Goal: Task Accomplishment & Management: Complete application form

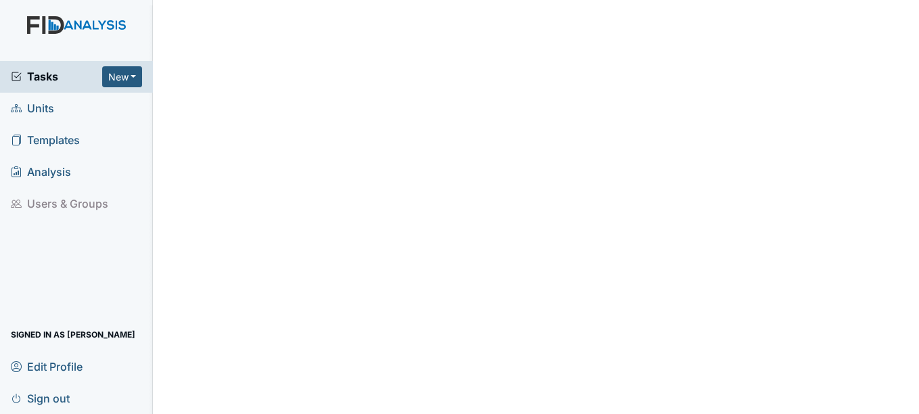
click at [46, 110] on span "Units" at bounding box center [32, 108] width 43 height 21
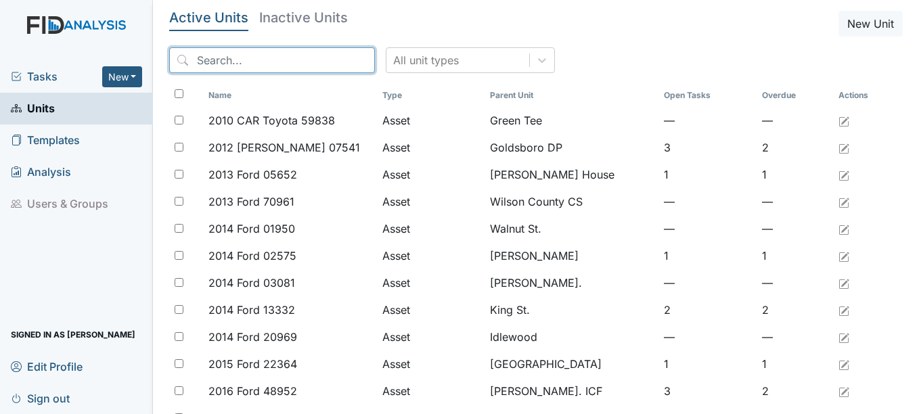
click at [273, 68] on input "search" at bounding box center [272, 60] width 206 height 26
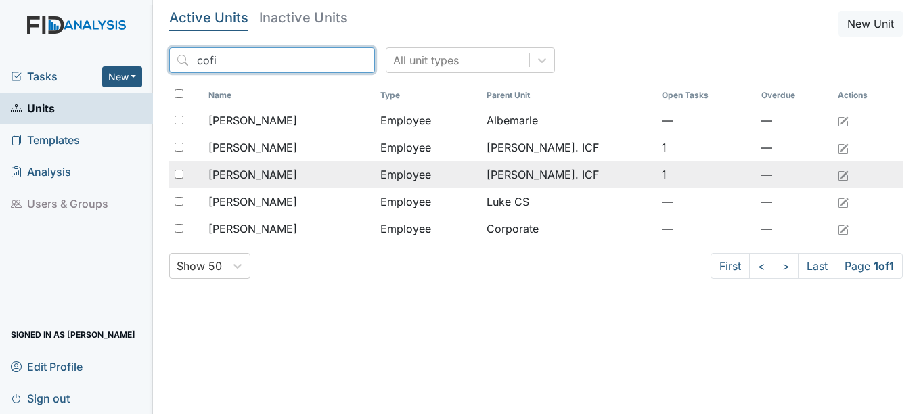
type input "cofi"
click at [289, 175] on span "[PERSON_NAME]" at bounding box center [252, 175] width 89 height 16
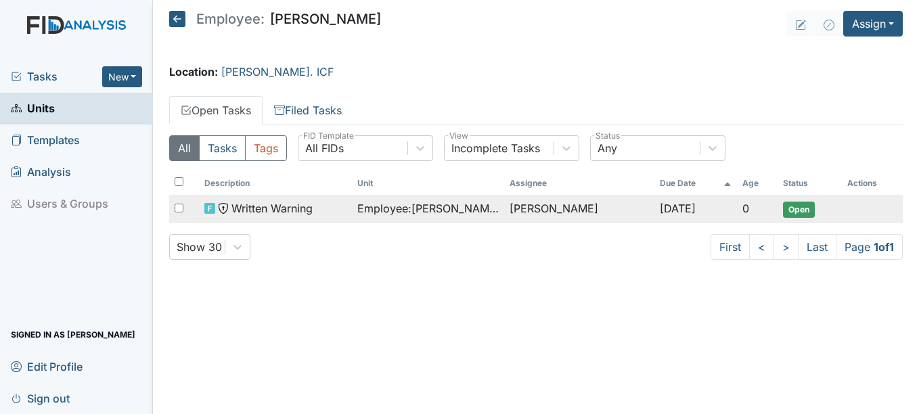
click at [783, 206] on span "Open" at bounding box center [799, 210] width 32 height 16
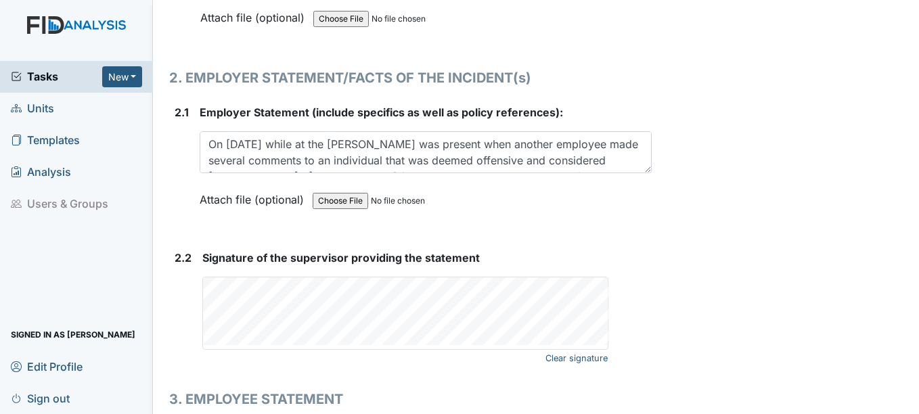
scroll to position [1760, 0]
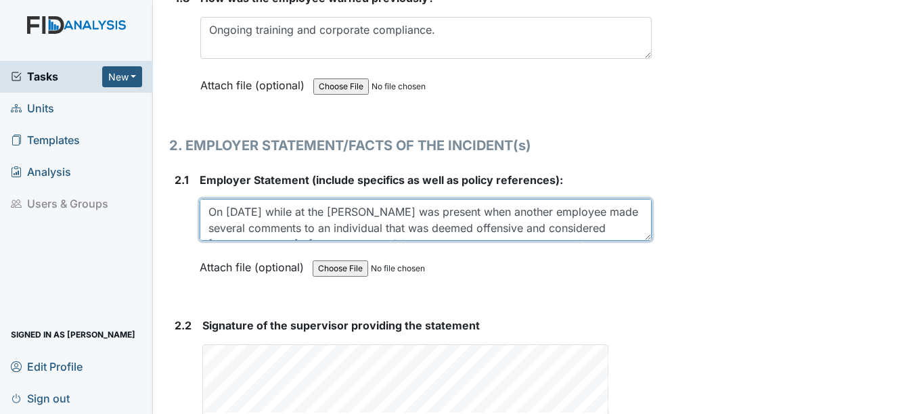
click at [421, 202] on textarea "On 8/22/2025 while at the park, Demetris was present when another employee made…" at bounding box center [425, 220] width 451 height 42
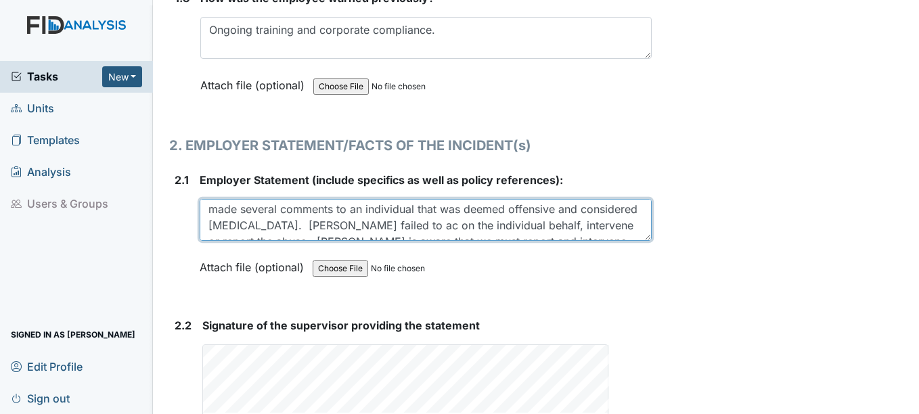
scroll to position [27, 0]
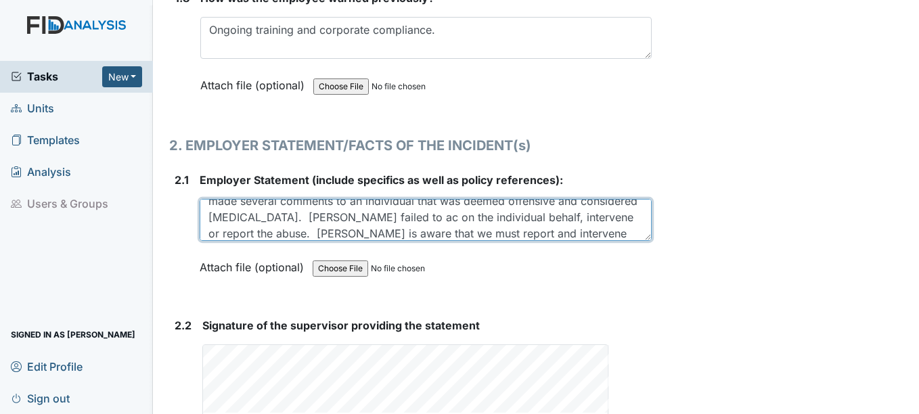
click at [444, 206] on textarea "On 8/22/2025 while at the park, Demetris was present when another employee made…" at bounding box center [425, 220] width 451 height 42
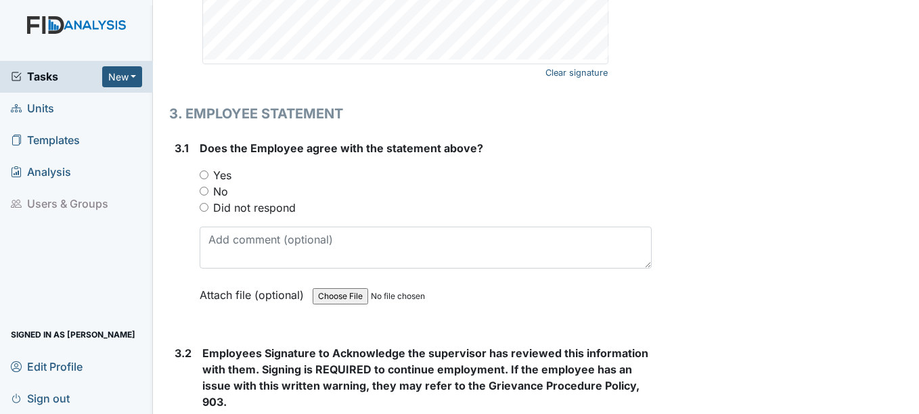
scroll to position [2114, 0]
type textarea "On [DATE] while at the park, [PERSON_NAME] was present when another employee ma…"
click at [217, 167] on label "Yes" at bounding box center [222, 175] width 18 height 16
click at [208, 170] on input "Yes" at bounding box center [204, 174] width 9 height 9
radio input "true"
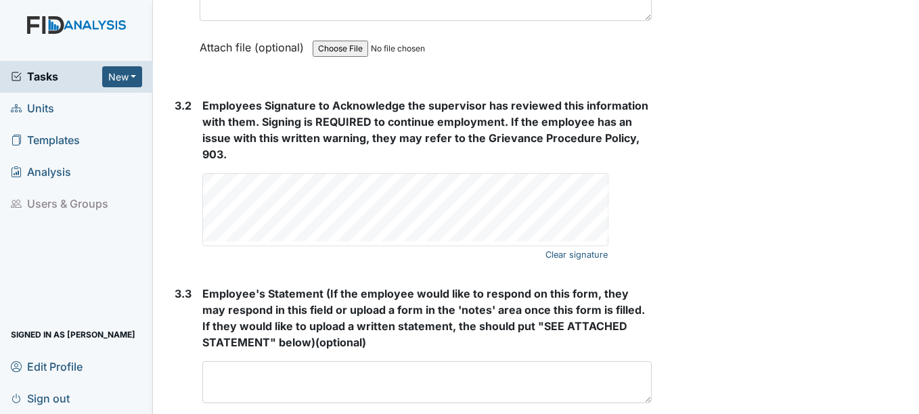
scroll to position [2385, 0]
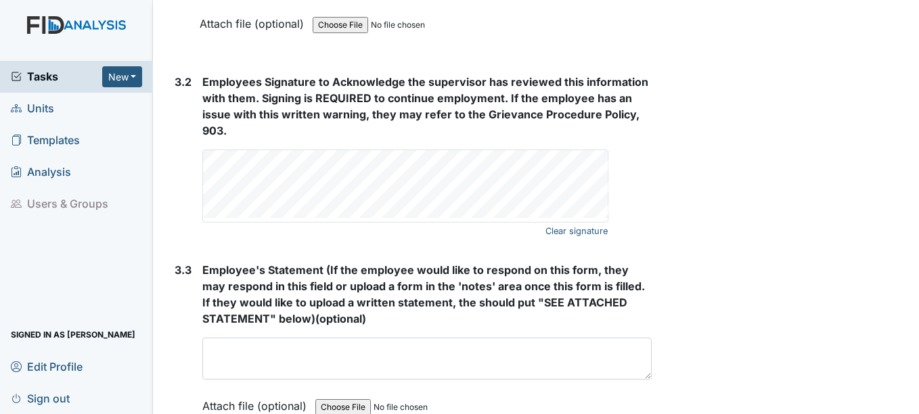
click at [401, 137] on div "Employees Signature to Acknowledge the supervisor has reviewed this information…" at bounding box center [426, 148] width 449 height 149
drag, startPoint x: 564, startPoint y: 215, endPoint x: 552, endPoint y: 216, distance: 11.5
click at [562, 222] on link "Clear signature" at bounding box center [577, 231] width 62 height 18
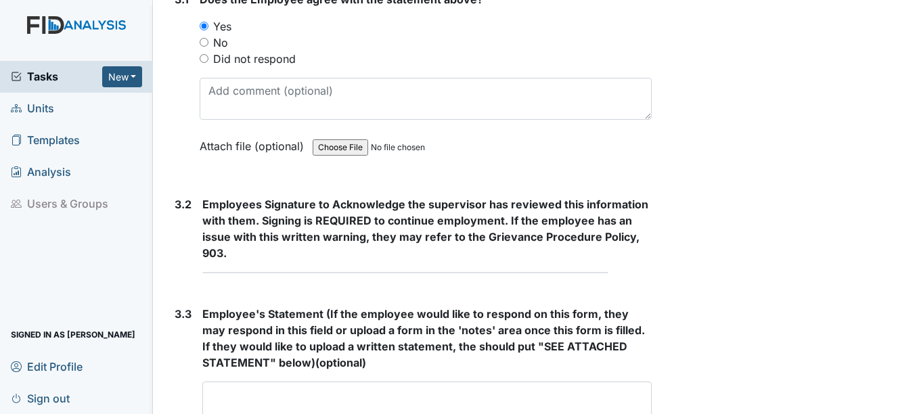
scroll to position [2238, 0]
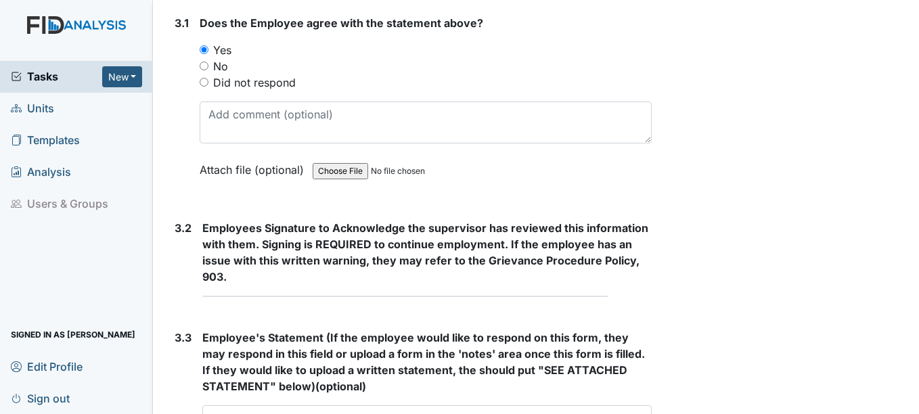
click at [278, 269] on strong "Employees Signature to Acknowledge the supervisor has reviewed this information…" at bounding box center [426, 252] width 449 height 65
click at [267, 282] on div "Employees Signature to Acknowledge the supervisor has reviewed this information…" at bounding box center [426, 258] width 449 height 77
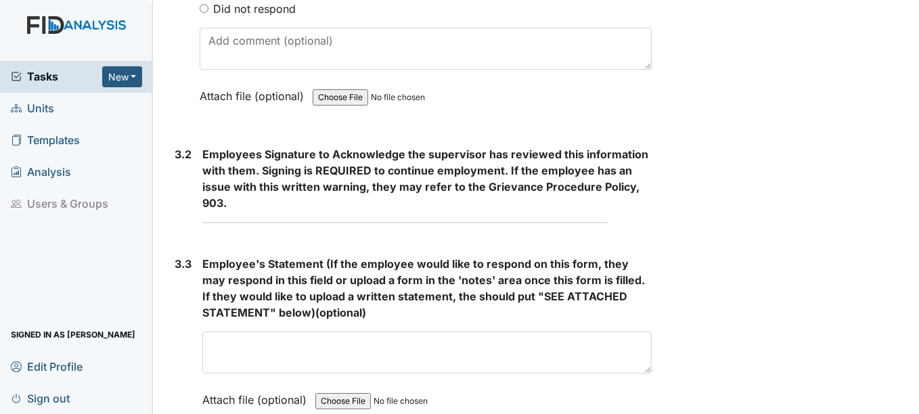
scroll to position [2374, 0]
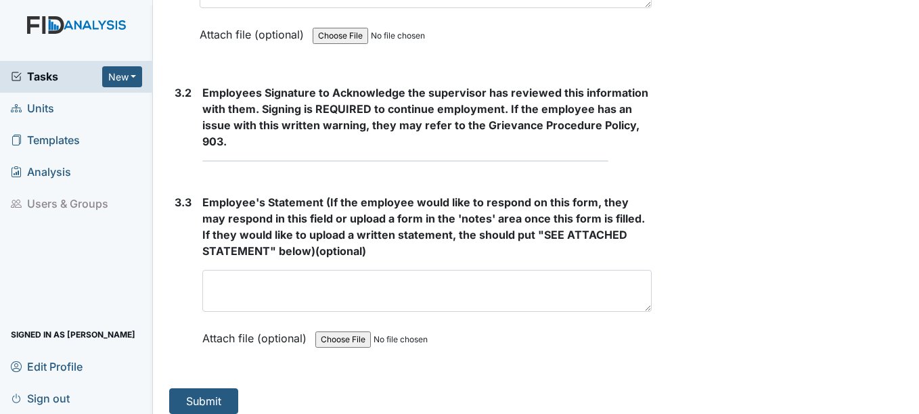
click at [422, 139] on div "Employees Signature to Acknowledge the supervisor has reviewed this information…" at bounding box center [426, 123] width 449 height 77
click at [269, 131] on strong "Employees Signature to Acknowledge the supervisor has reviewed this information…" at bounding box center [426, 117] width 449 height 65
drag, startPoint x: 267, startPoint y: 131, endPoint x: 477, endPoint y: 105, distance: 211.5
click at [267, 132] on strong "Employees Signature to Acknowledge the supervisor has reviewed this information…" at bounding box center [426, 117] width 449 height 65
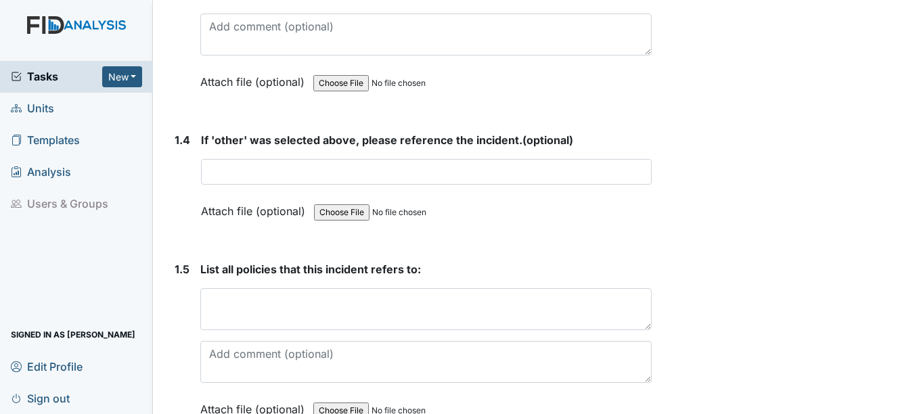
scroll to position [948, 0]
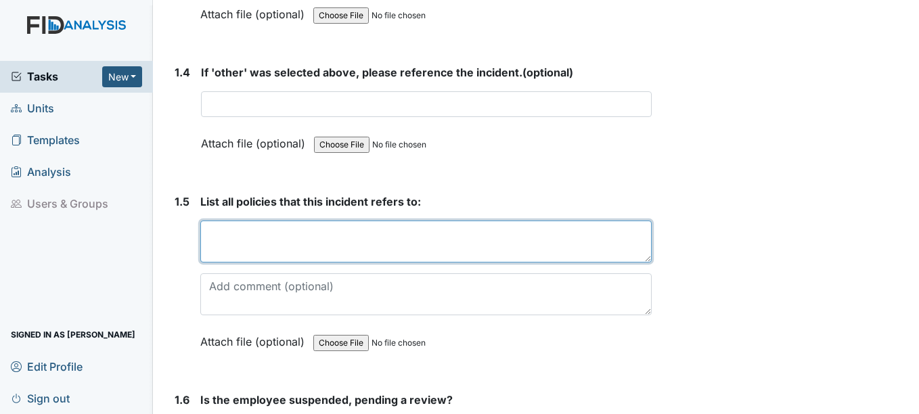
click at [226, 221] on textarea at bounding box center [425, 242] width 451 height 42
paste textarea "h) Treating all clients, visitors, the general public and fellow employees in a…"
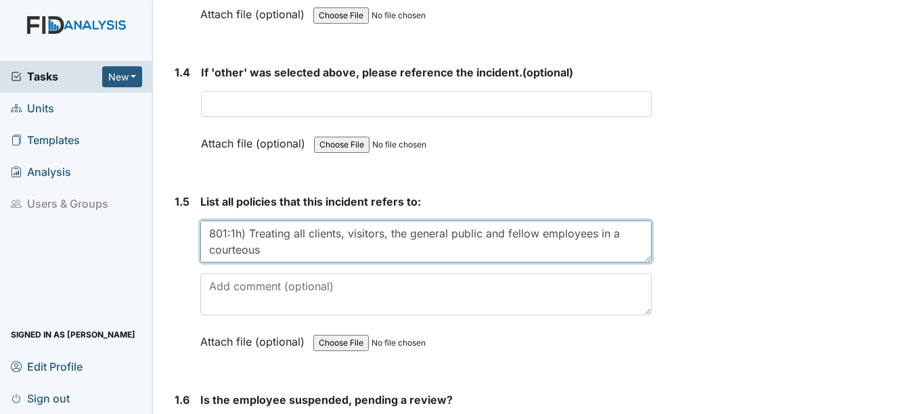
scroll to position [32, 0]
click at [207, 223] on textarea "801:1h) Treating all clients, visitors, the general public and fellow employees…" at bounding box center [425, 242] width 451 height 42
click at [318, 238] on textarea "801:1h) Treating all clients, visitors, the general public and fellow employees…" at bounding box center [425, 242] width 451 height 42
paste textarea "j) Performing assigned tasks efficiently and in accord with established standar…"
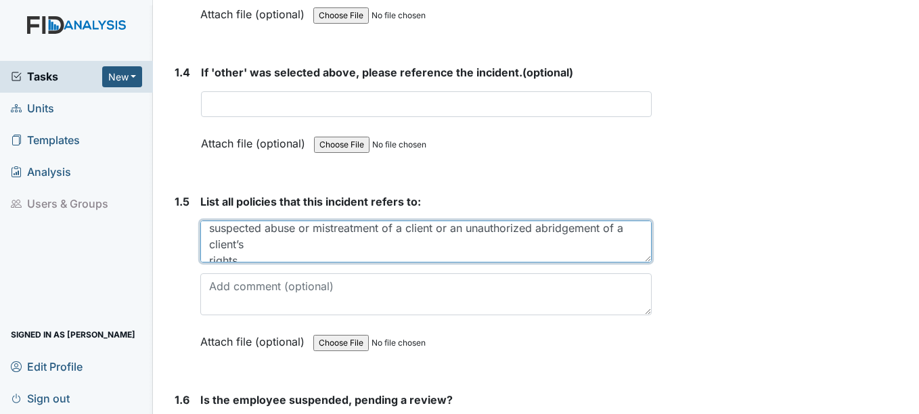
scroll to position [76, 0]
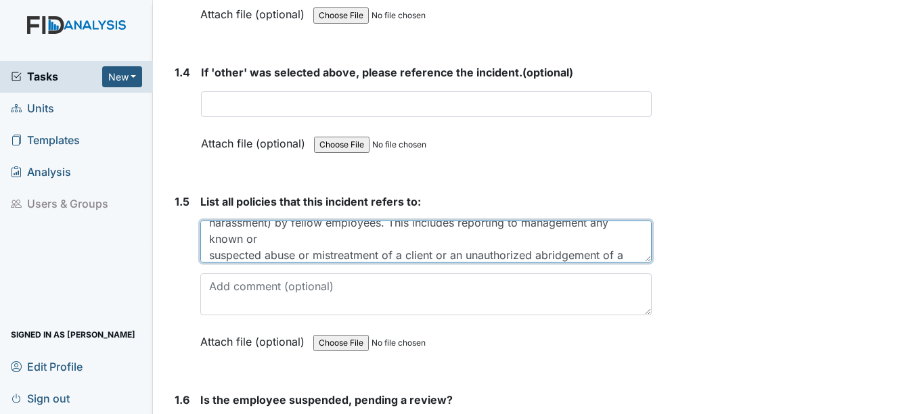
click at [210, 244] on textarea "801:1h) Treating all clients, visitors, the general public and fellow employees…" at bounding box center [425, 242] width 451 height 42
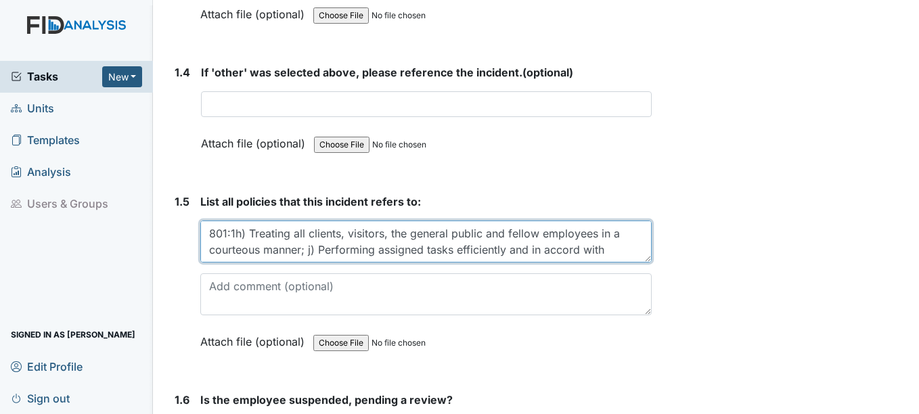
type textarea "801:1h) Treating all clients, visitors, the general public and fellow employees…"
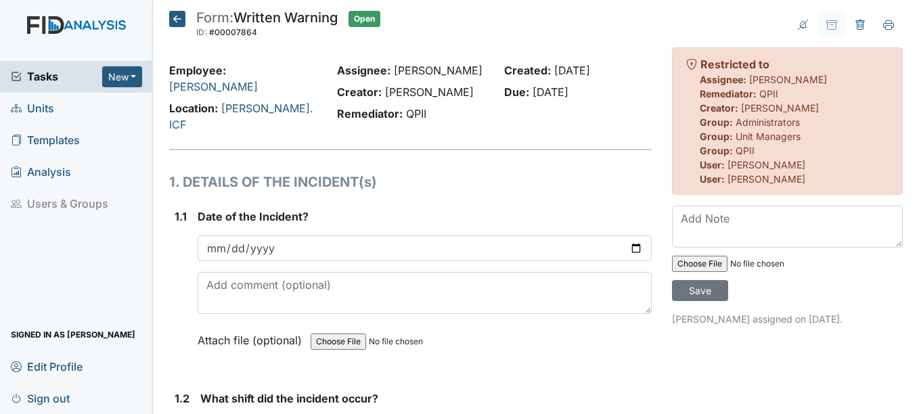
click at [34, 110] on span "Units" at bounding box center [32, 108] width 43 height 21
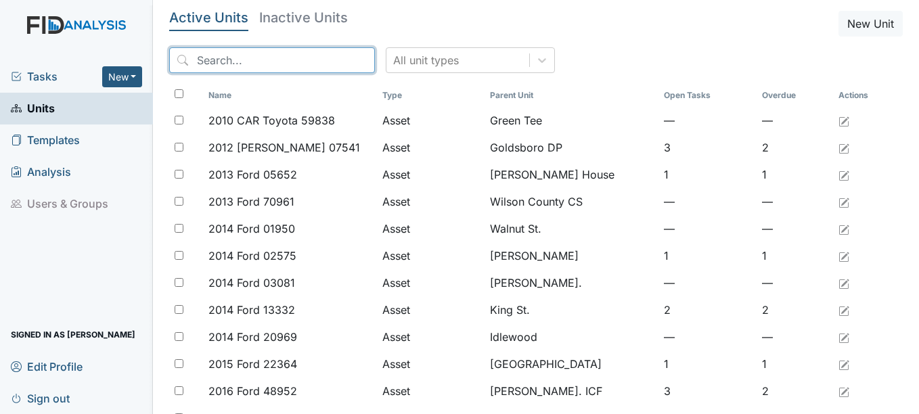
click at [234, 70] on input "search" at bounding box center [272, 60] width 206 height 26
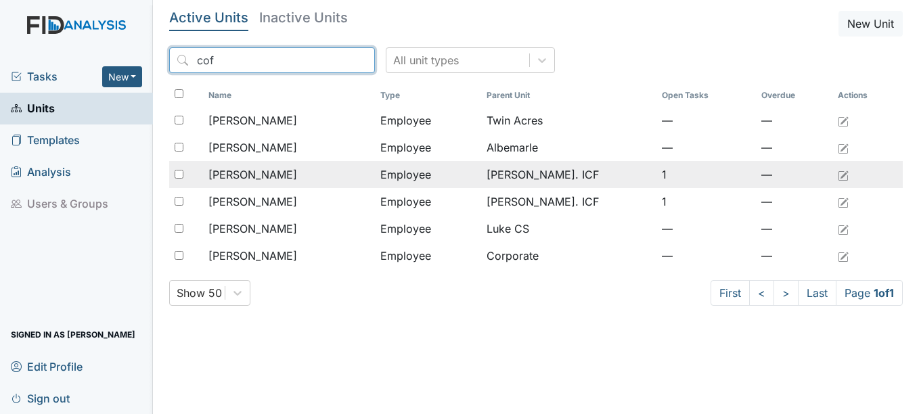
type input "cof"
click at [281, 175] on span "[PERSON_NAME]" at bounding box center [252, 175] width 89 height 16
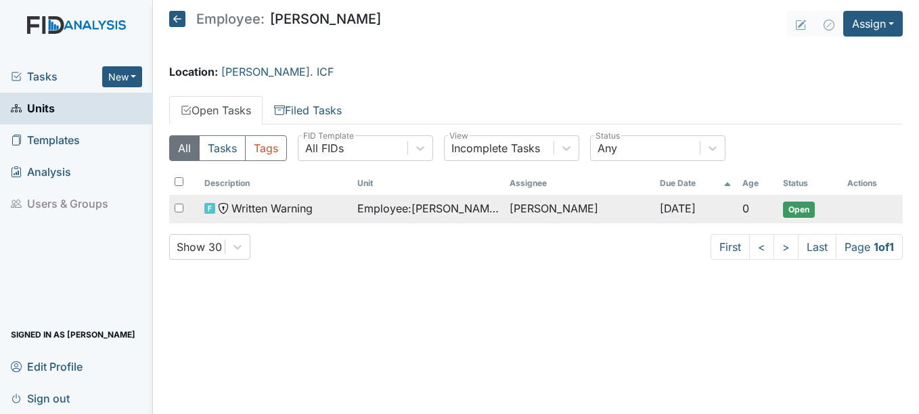
click at [797, 206] on span "Open" at bounding box center [799, 210] width 32 height 16
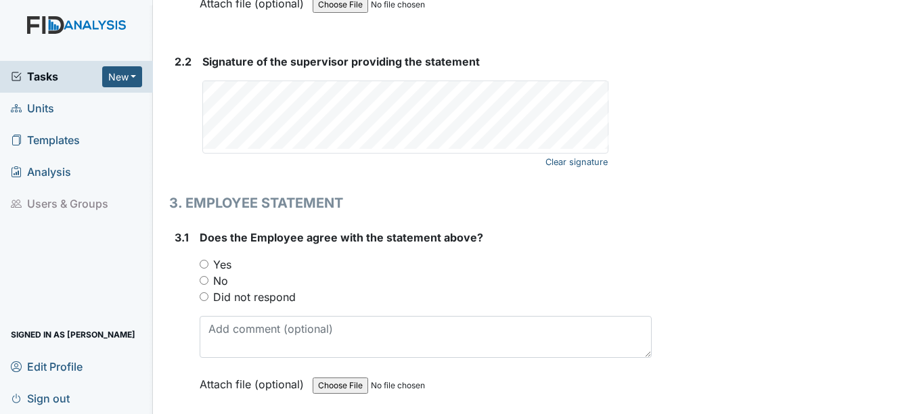
scroll to position [2098, 0]
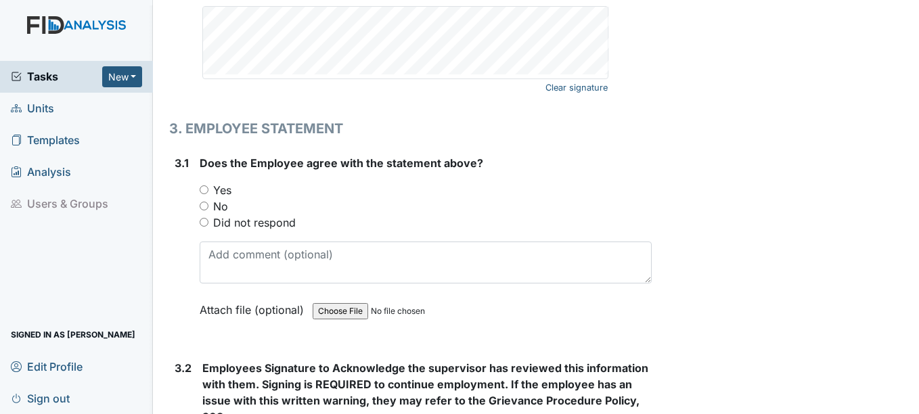
click at [227, 182] on label "Yes" at bounding box center [222, 190] width 18 height 16
click at [208, 185] on input "Yes" at bounding box center [204, 189] width 9 height 9
radio input "true"
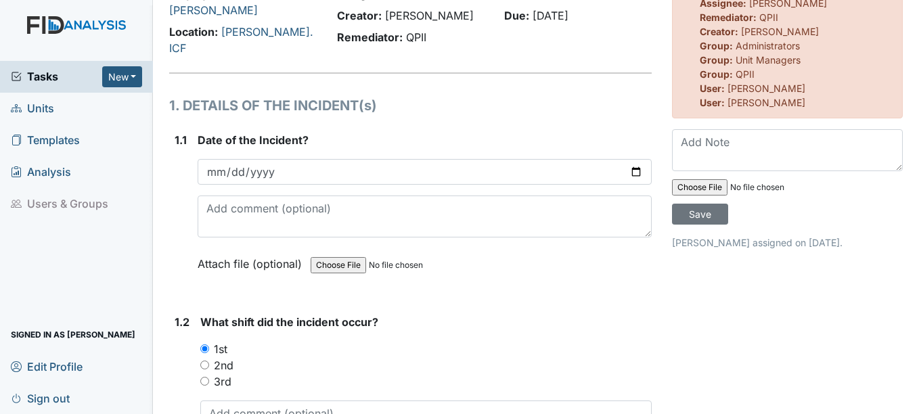
scroll to position [0, 0]
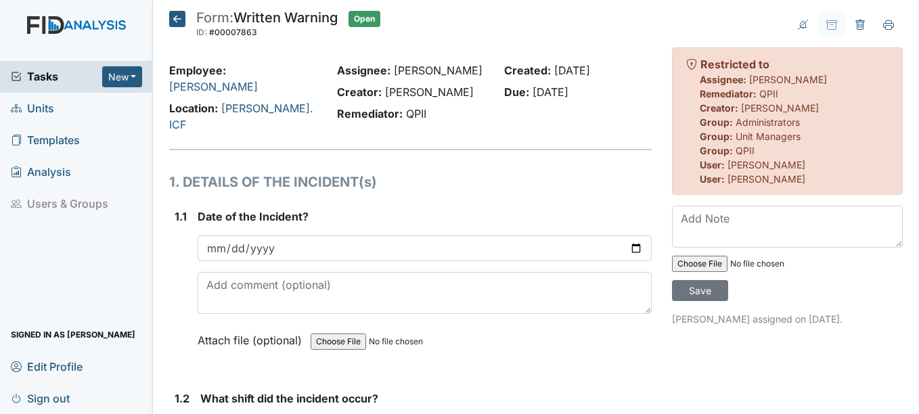
click at [174, 20] on icon at bounding box center [177, 19] width 16 height 16
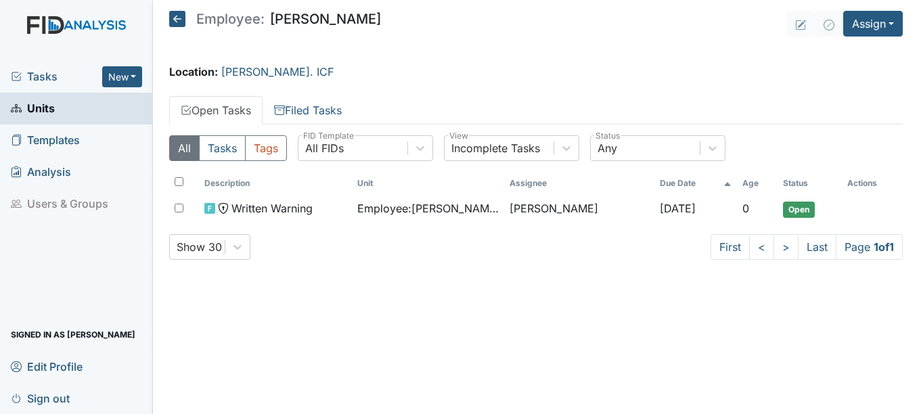
click at [49, 83] on span "Tasks" at bounding box center [56, 76] width 91 height 16
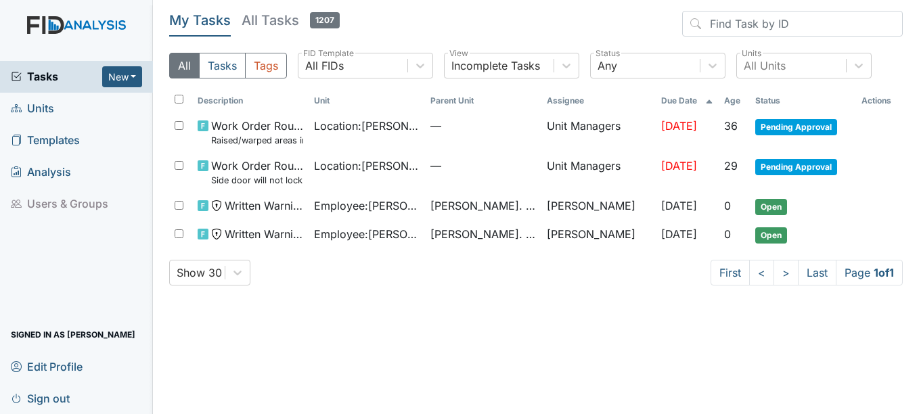
click at [43, 110] on span "Units" at bounding box center [32, 108] width 43 height 21
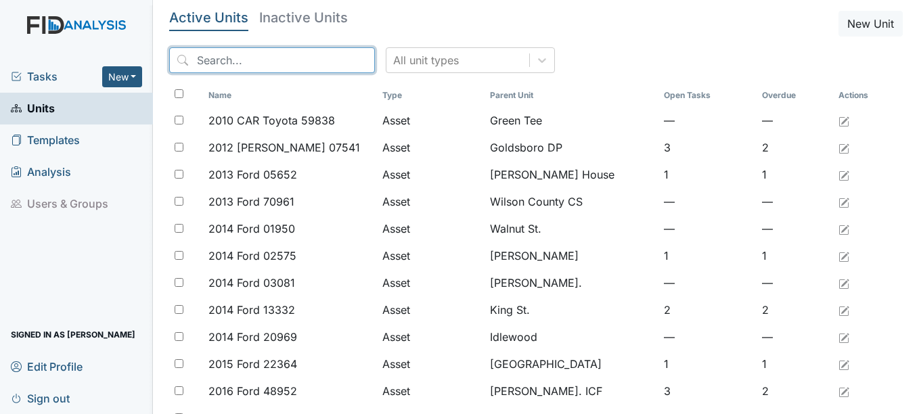
click at [212, 69] on input "search" at bounding box center [272, 60] width 206 height 26
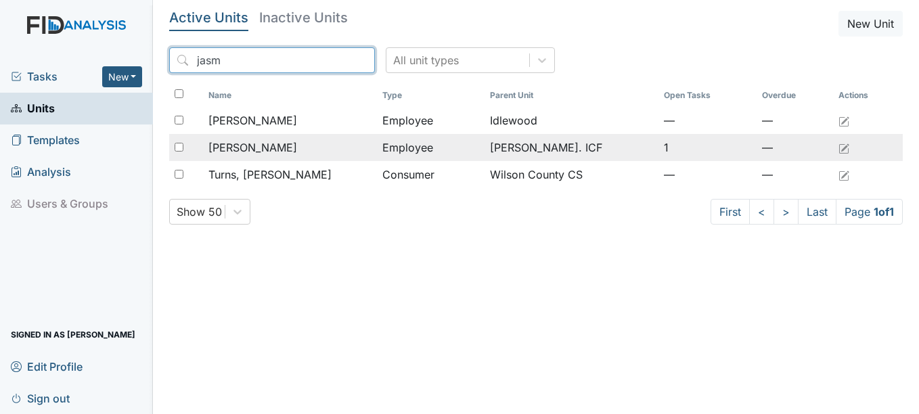
type input "jasm"
click at [260, 147] on span "[PERSON_NAME]" at bounding box center [252, 147] width 89 height 16
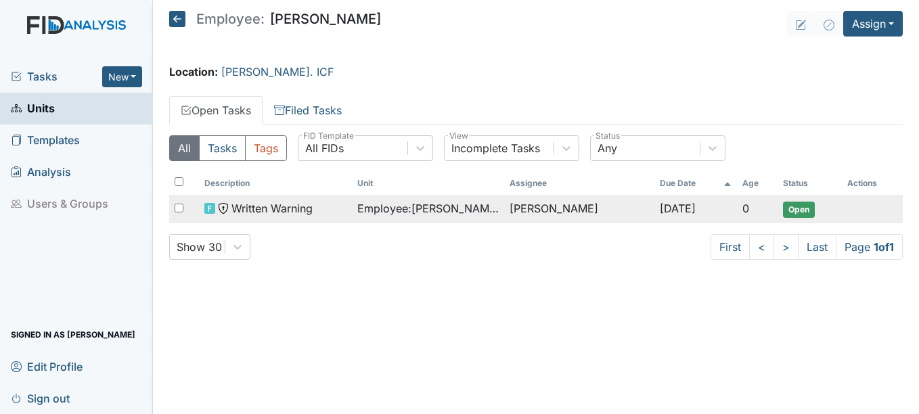
click at [406, 210] on span "Employee : [PERSON_NAME]" at bounding box center [428, 208] width 142 height 16
